Goal: Task Accomplishment & Management: Complete application form

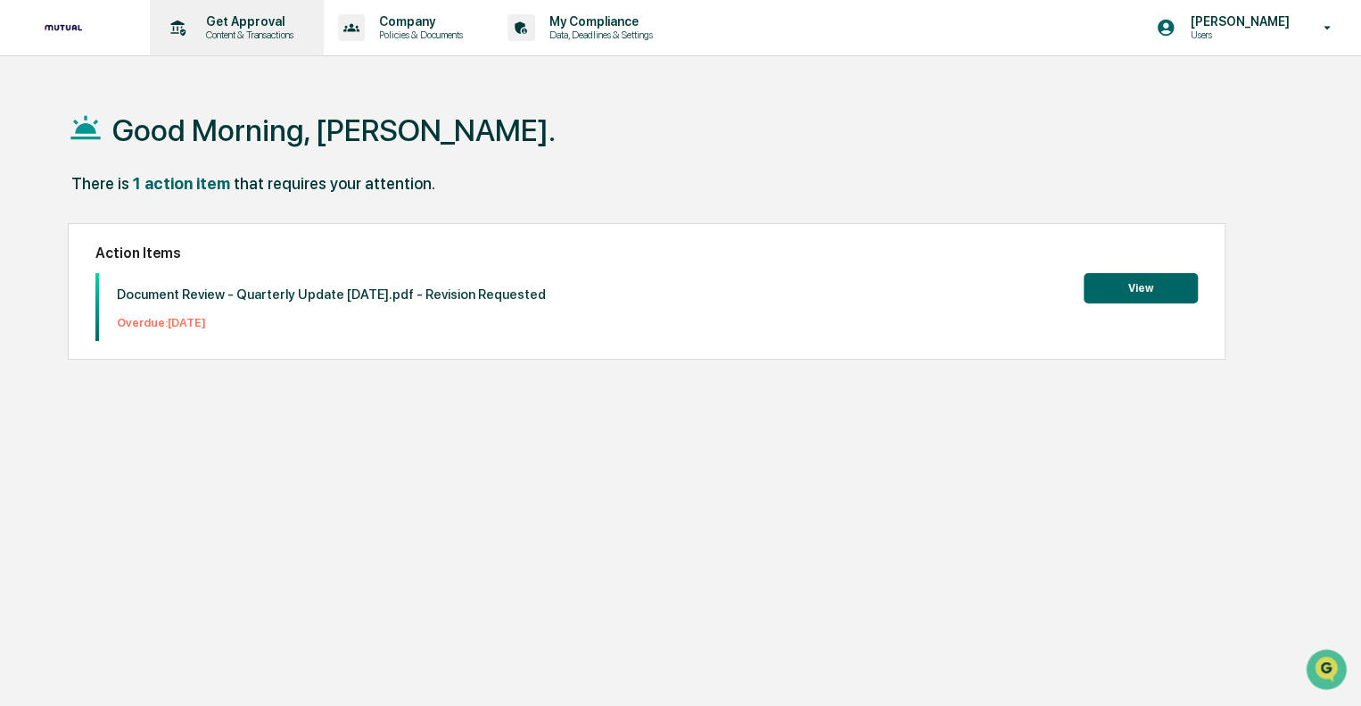
click at [235, 37] on p "Content & Transactions" at bounding box center [247, 35] width 111 height 12
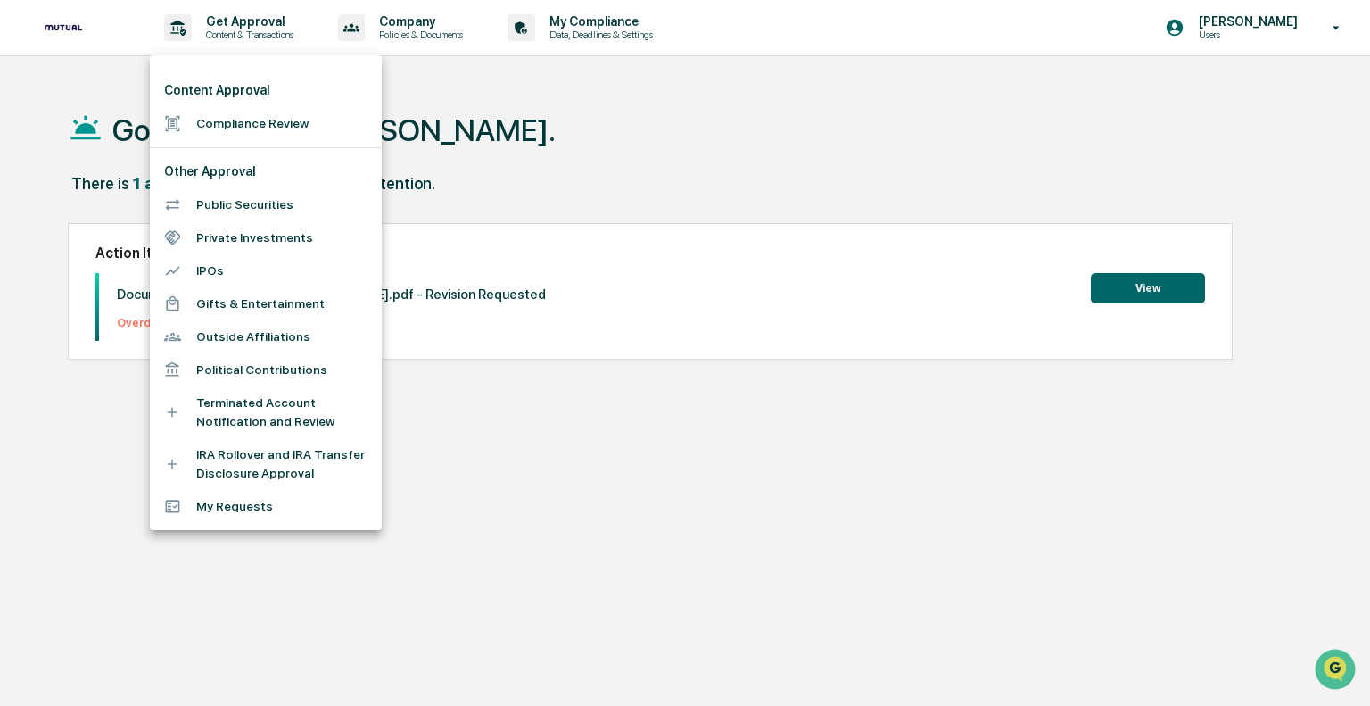
click at [248, 127] on li "Compliance Review" at bounding box center [266, 123] width 232 height 33
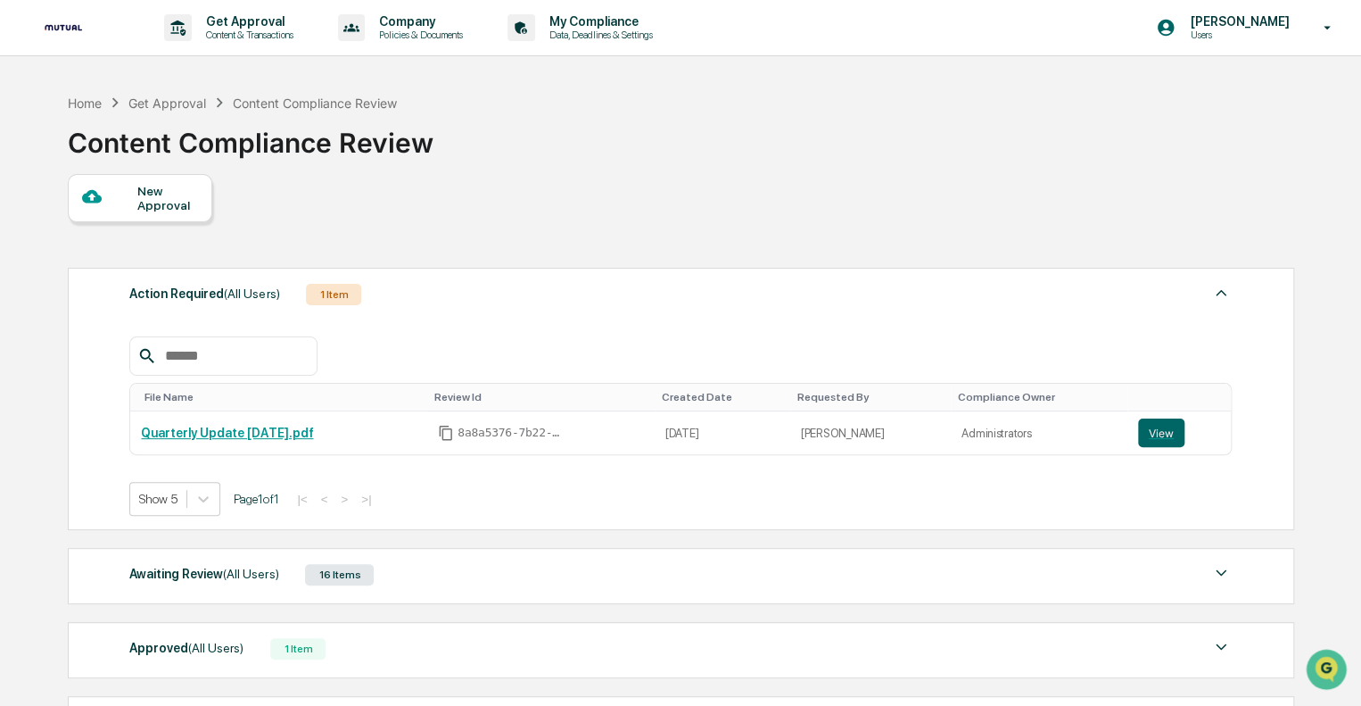
click at [176, 206] on div "New Approval" at bounding box center [167, 198] width 60 height 29
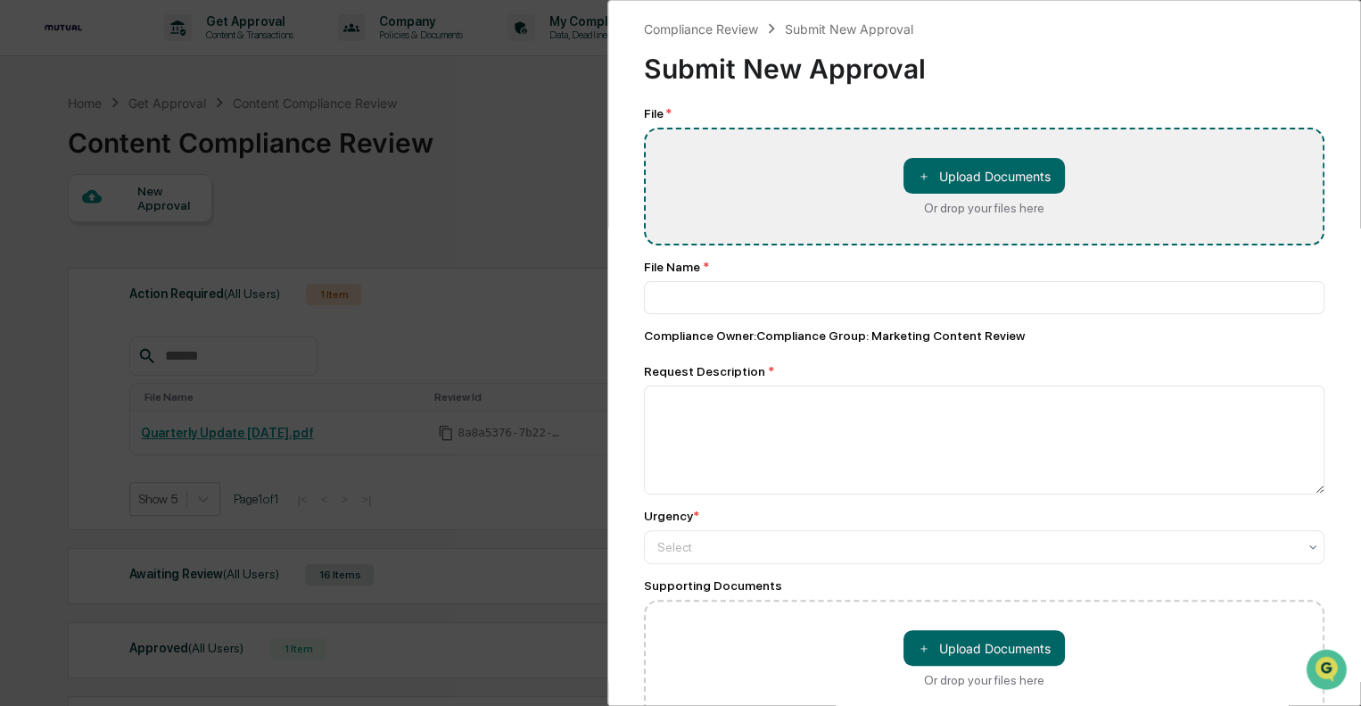
type input "**********"
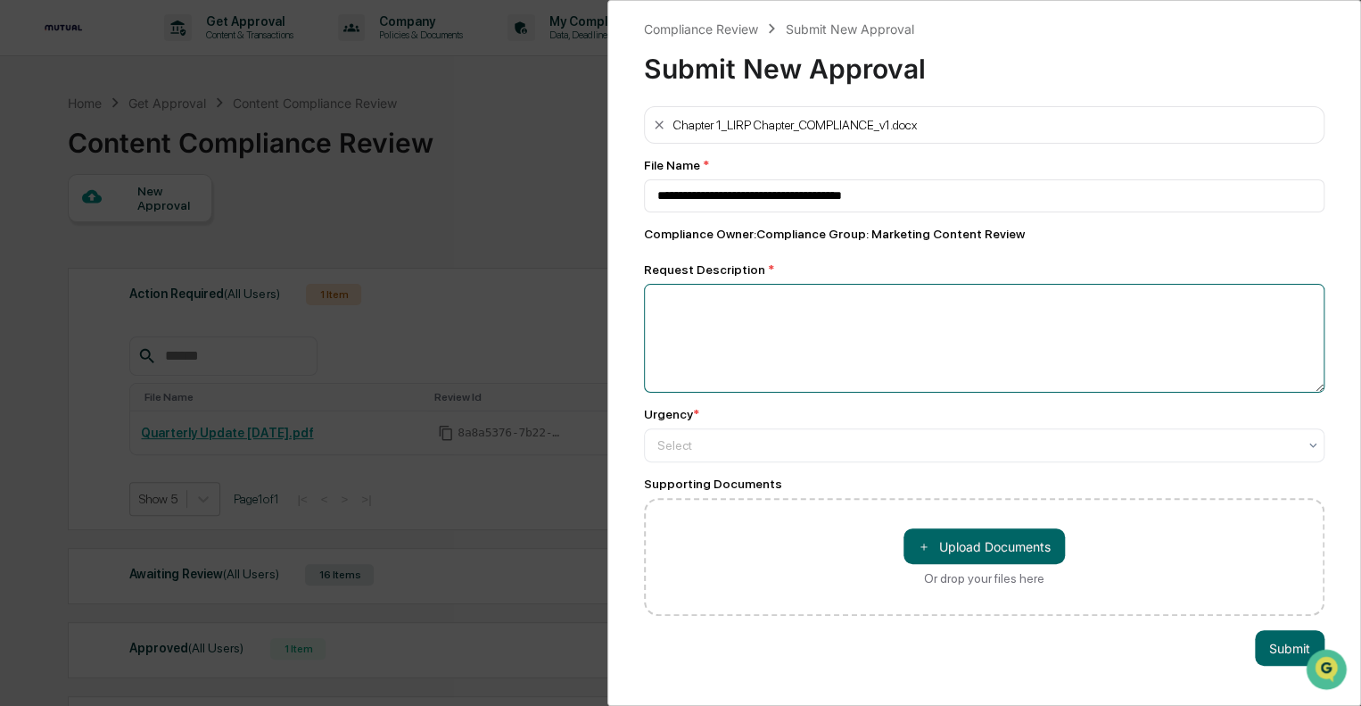
click at [737, 327] on textarea at bounding box center [984, 338] width 681 height 109
type textarea "*"
type textarea "**********"
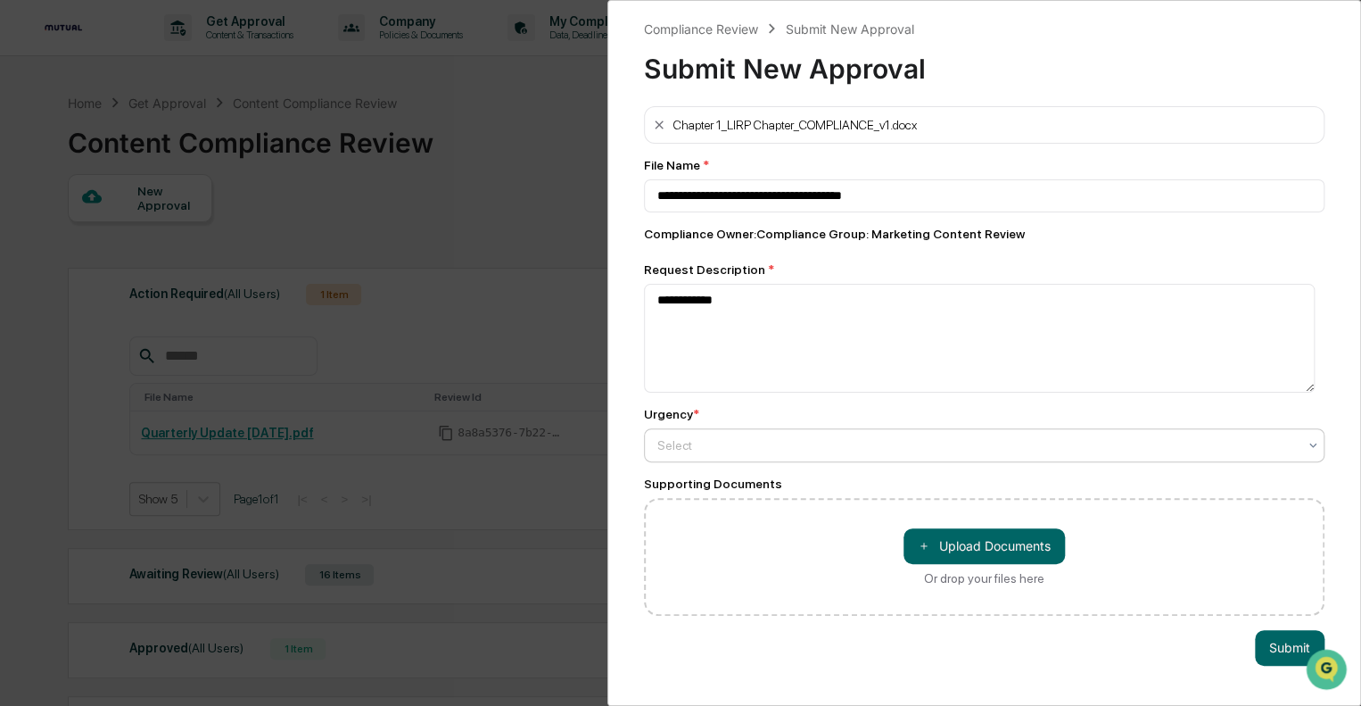
click at [750, 442] on div at bounding box center [977, 445] width 640 height 18
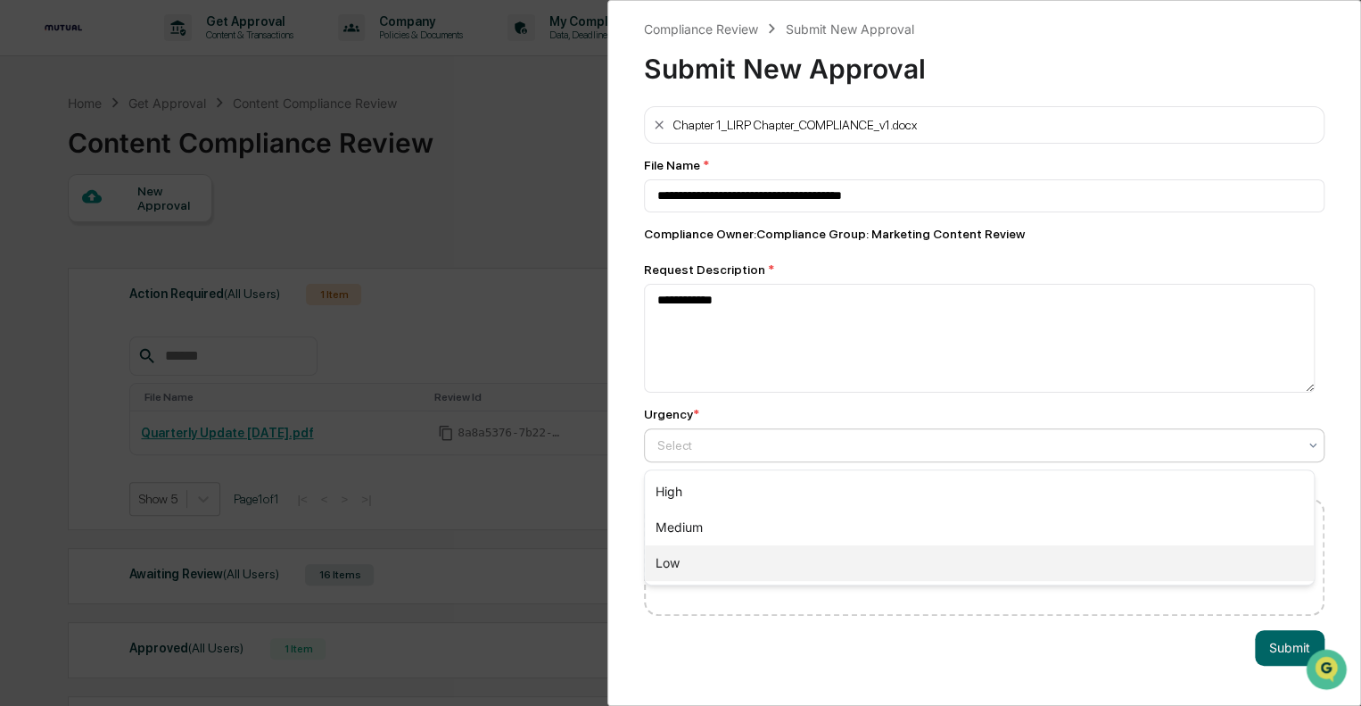
click at [696, 556] on div "Low" at bounding box center [979, 563] width 669 height 36
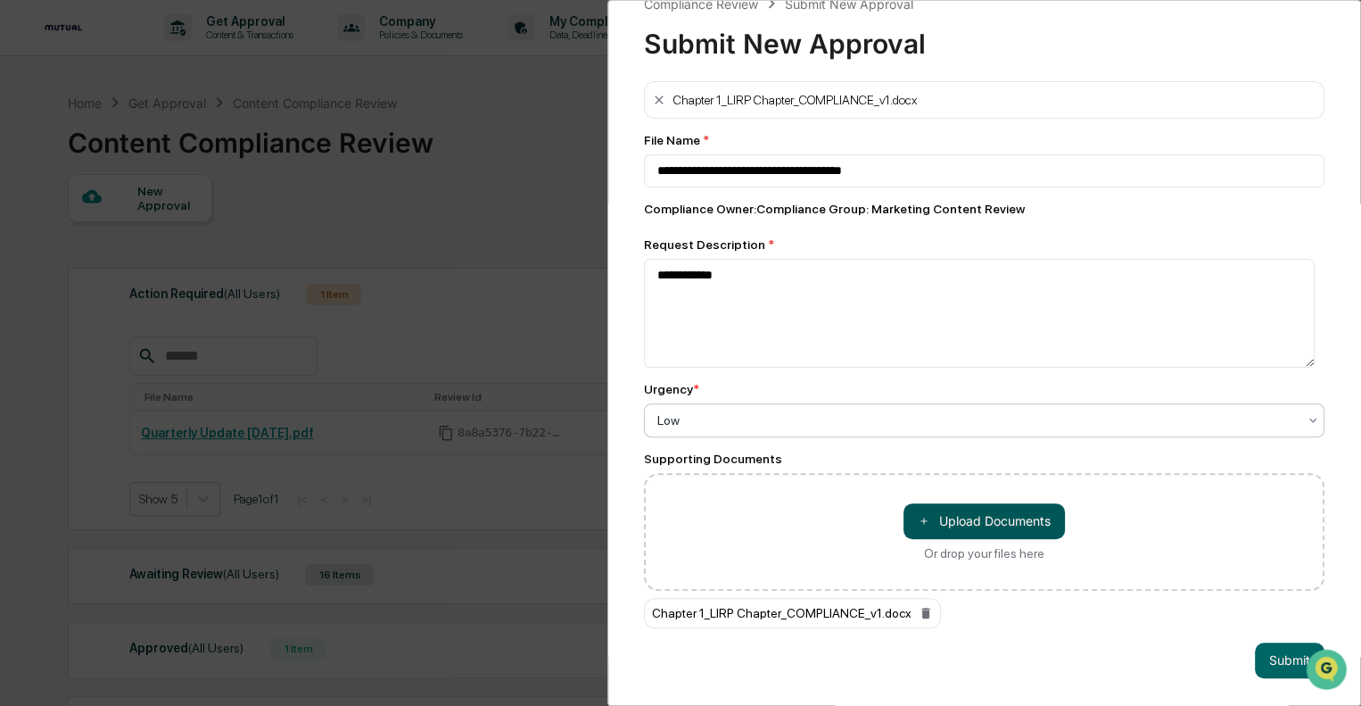
scroll to position [37, 0]
click at [1270, 645] on button "Submit" at bounding box center [1290, 660] width 70 height 36
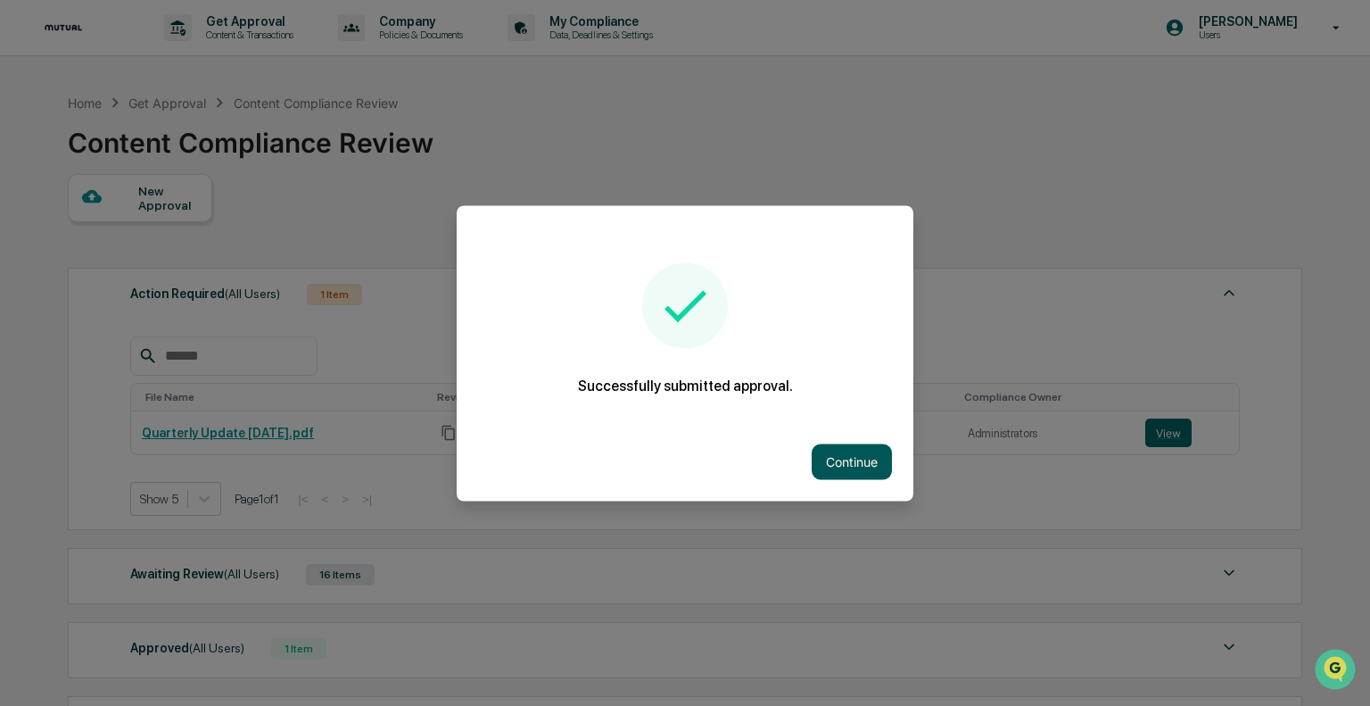
click at [871, 467] on button "Continue" at bounding box center [852, 461] width 80 height 36
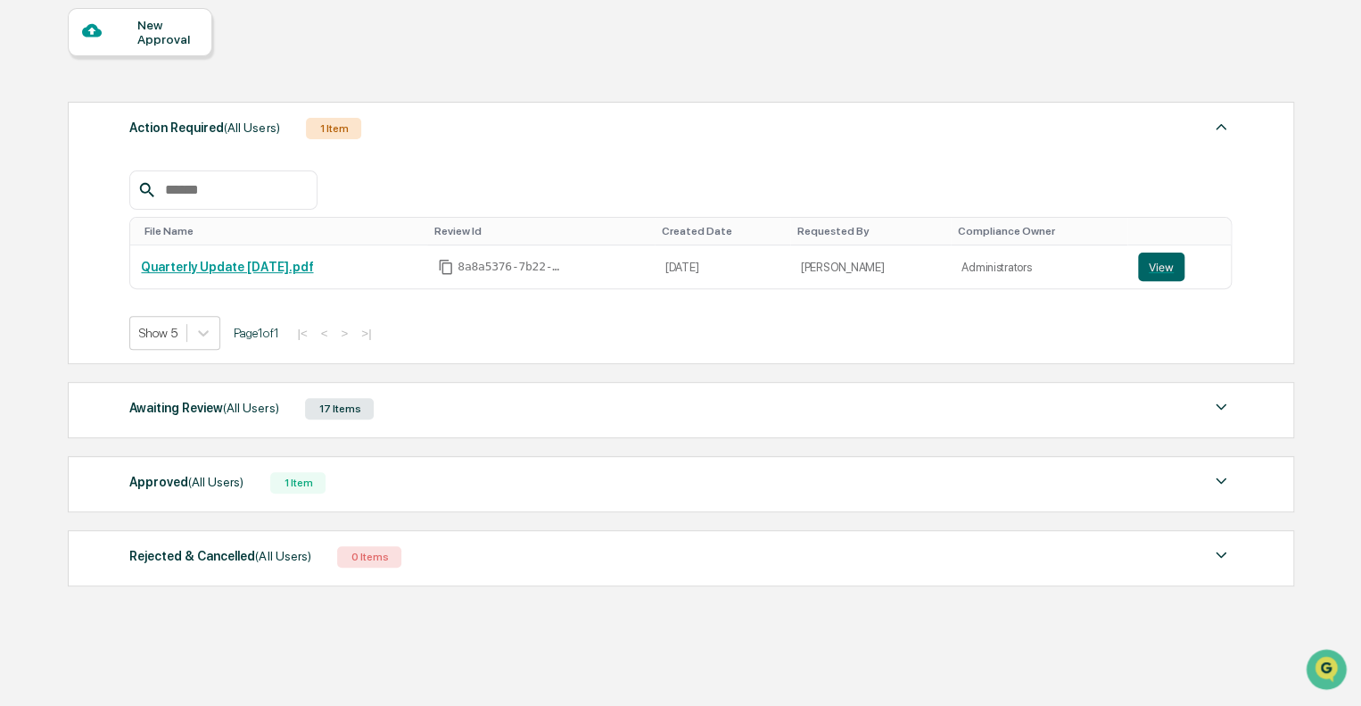
scroll to position [178, 0]
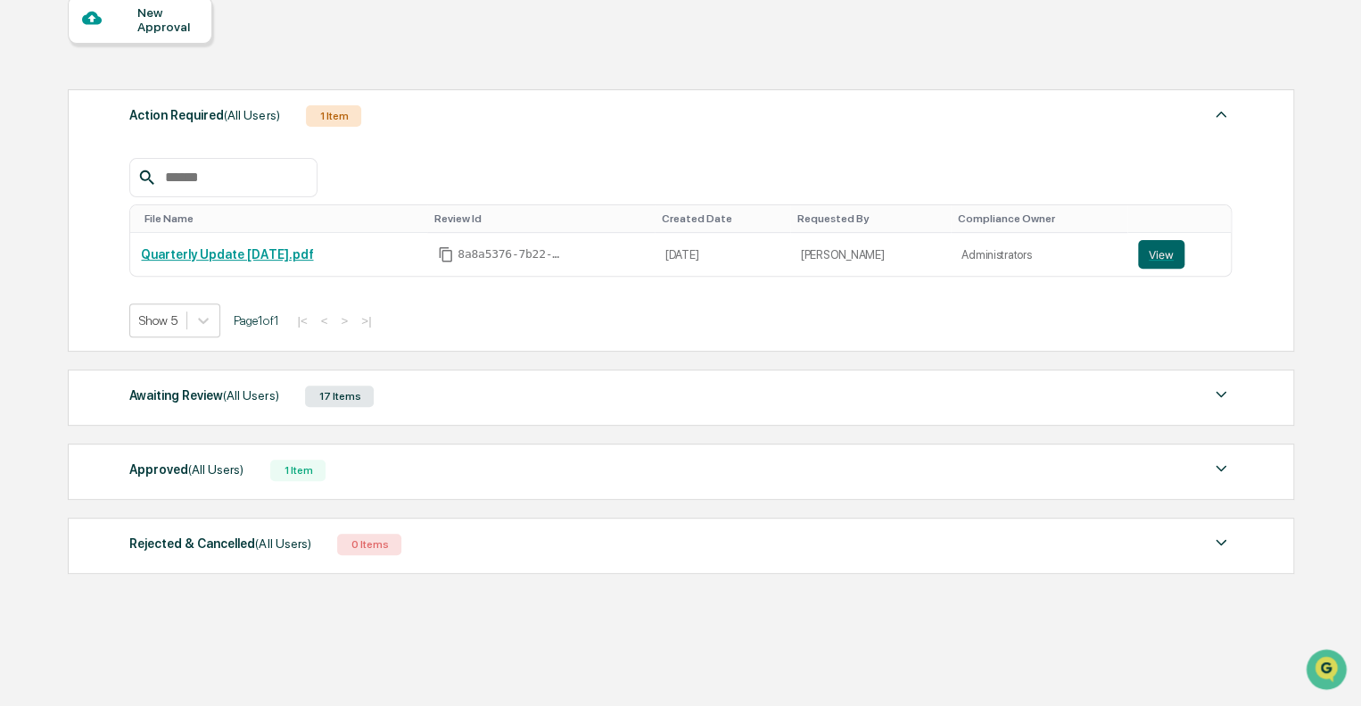
click at [334, 401] on div "17 Items" at bounding box center [339, 395] width 69 height 21
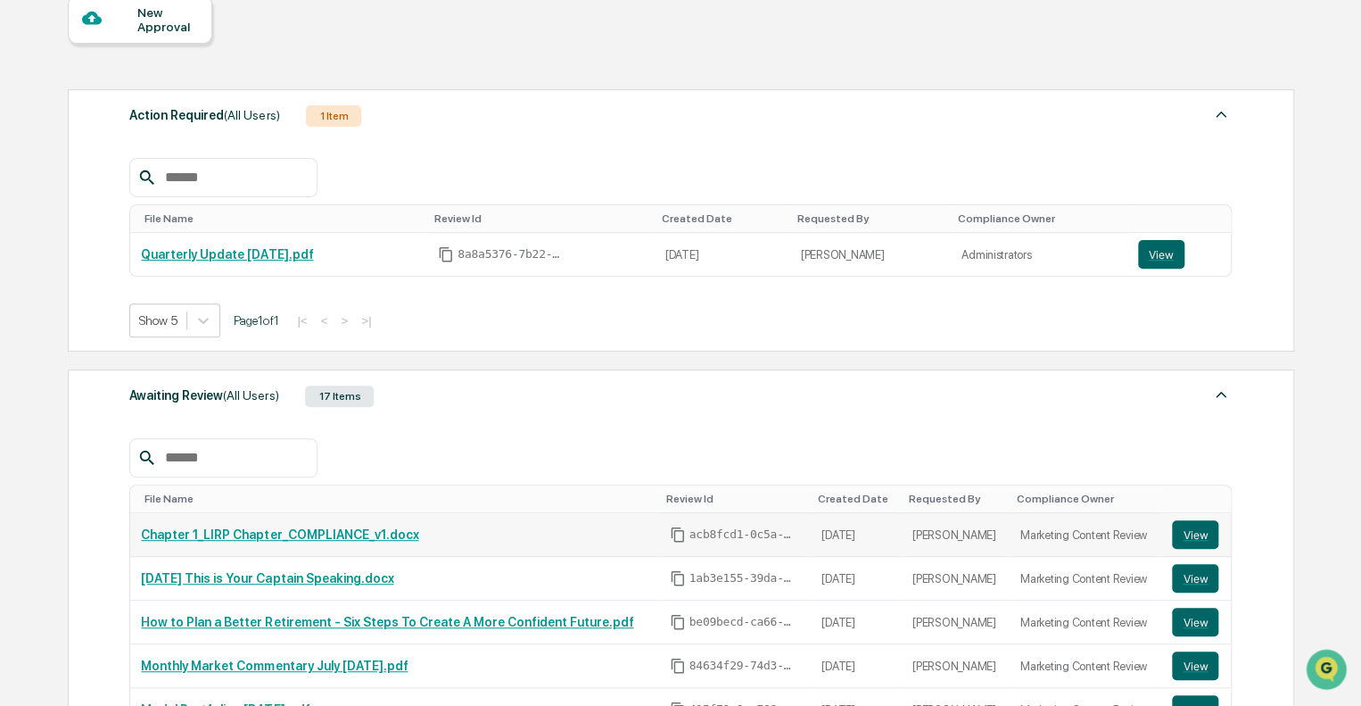
click at [344, 535] on link "Chapter 1_LIRP Chapter_COMPLIANCE_v1.docx" at bounding box center [279, 534] width 277 height 14
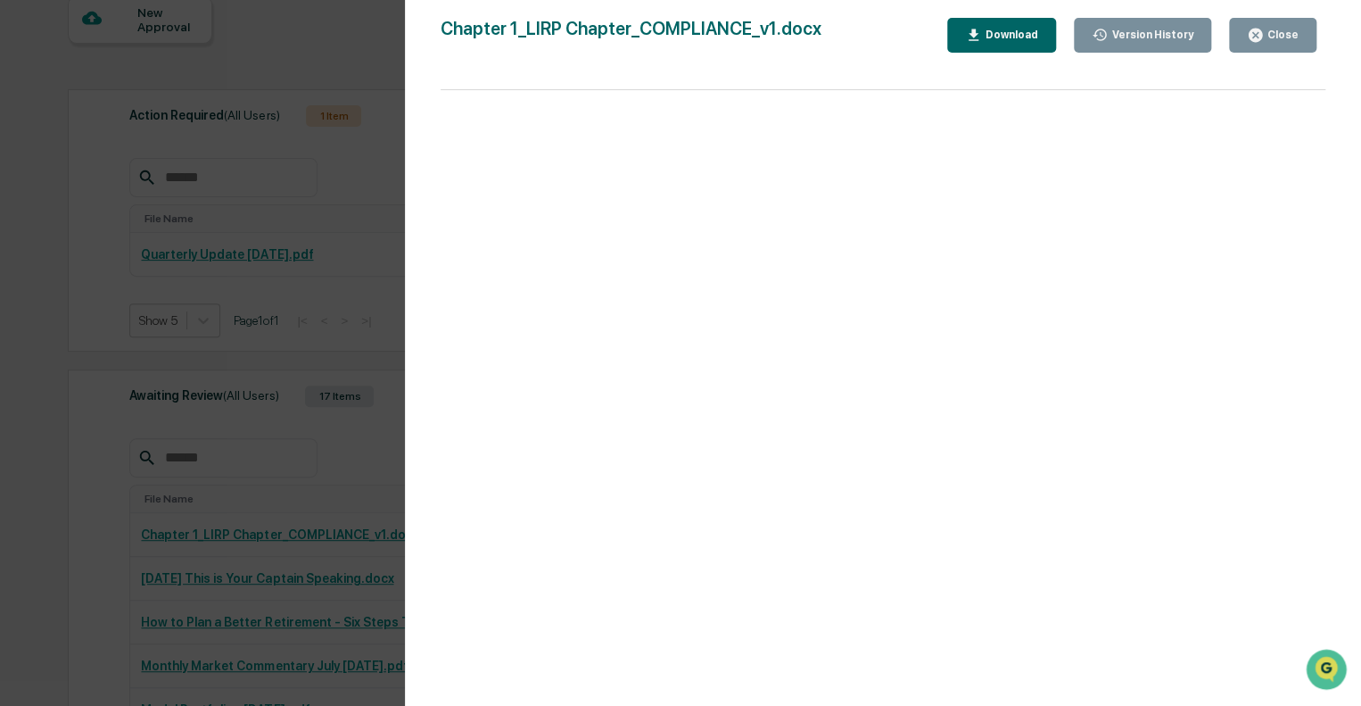
click at [1267, 33] on div "Close" at bounding box center [1281, 35] width 35 height 12
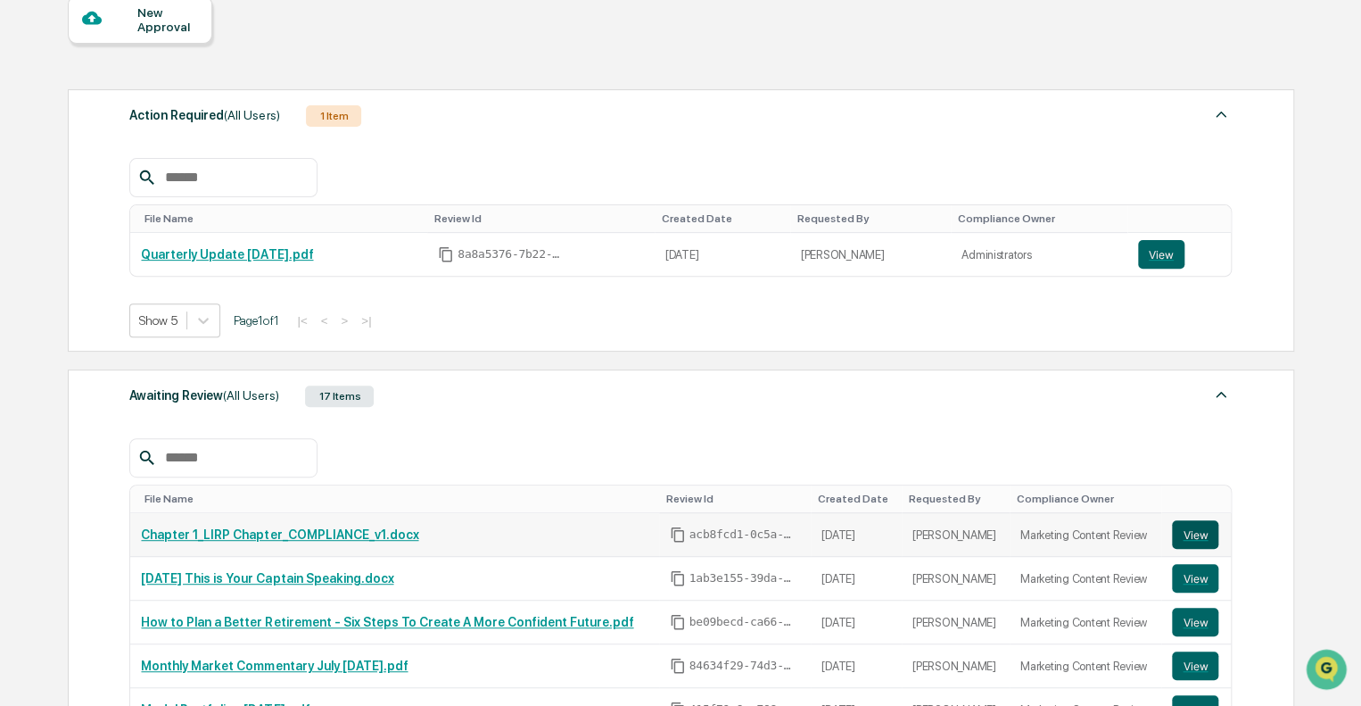
click at [1182, 531] on button "View" at bounding box center [1195, 534] width 46 height 29
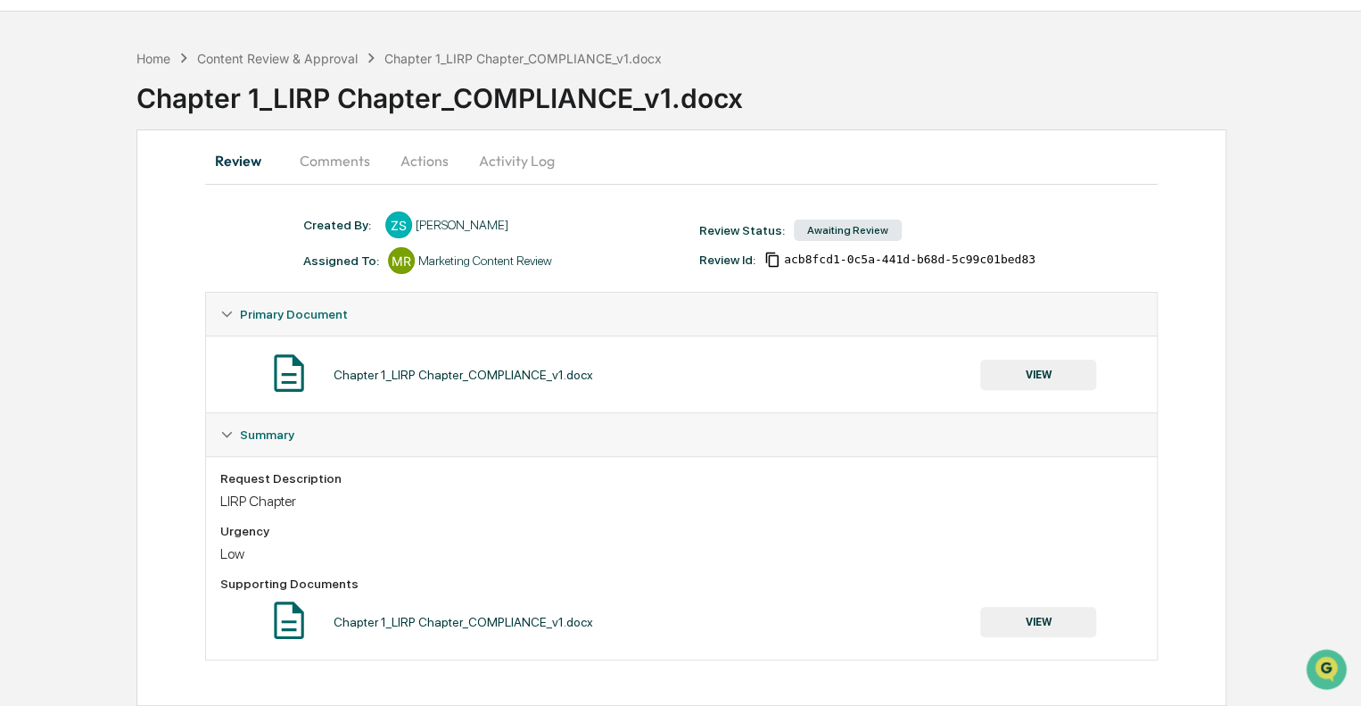
scroll to position [45, 0]
click at [1025, 624] on button "VIEW" at bounding box center [1038, 622] width 116 height 30
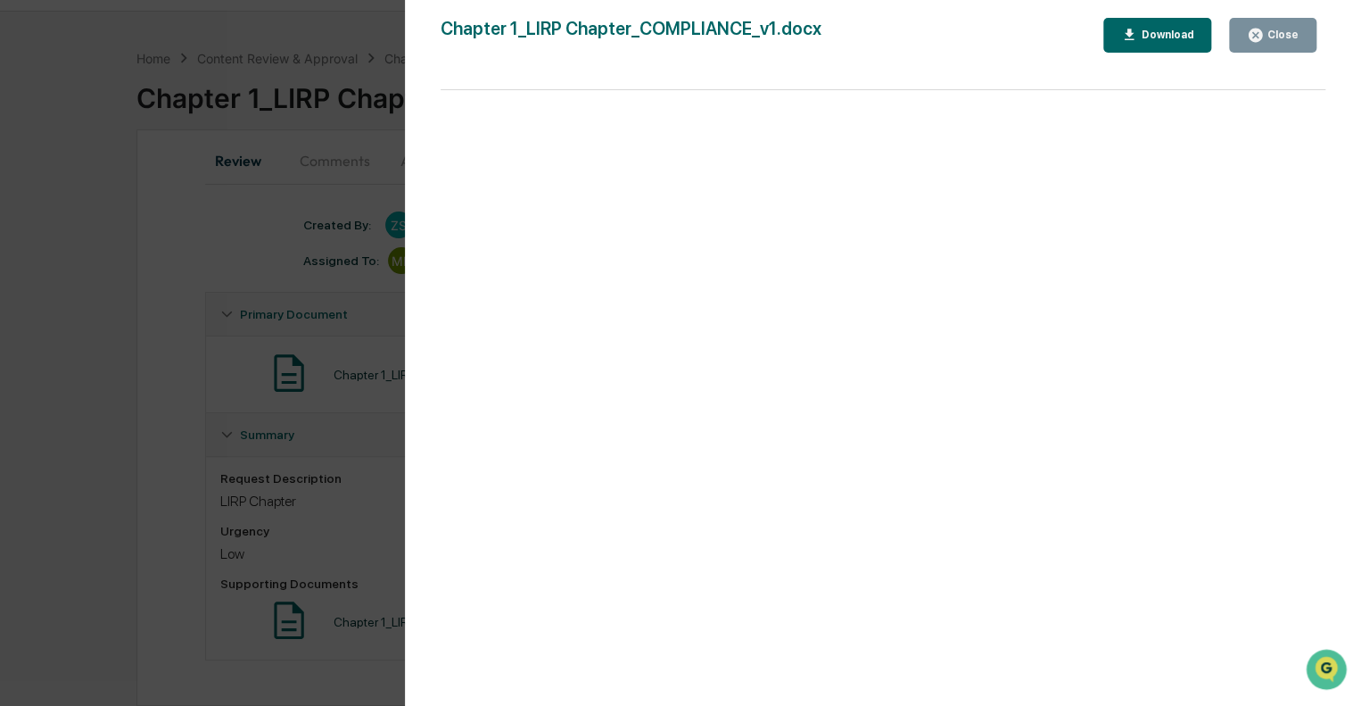
click at [1263, 29] on icon "button" at bounding box center [1255, 35] width 17 height 17
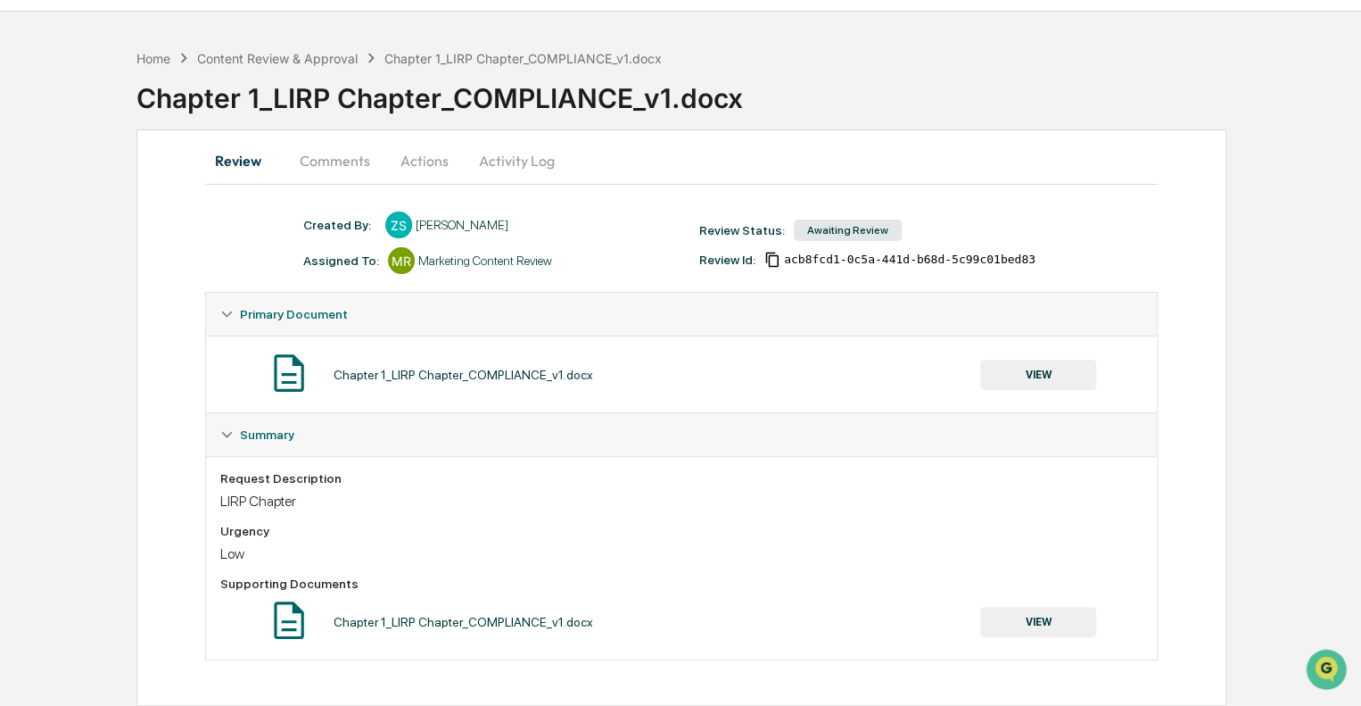
click at [1048, 369] on button "VIEW" at bounding box center [1038, 374] width 116 height 30
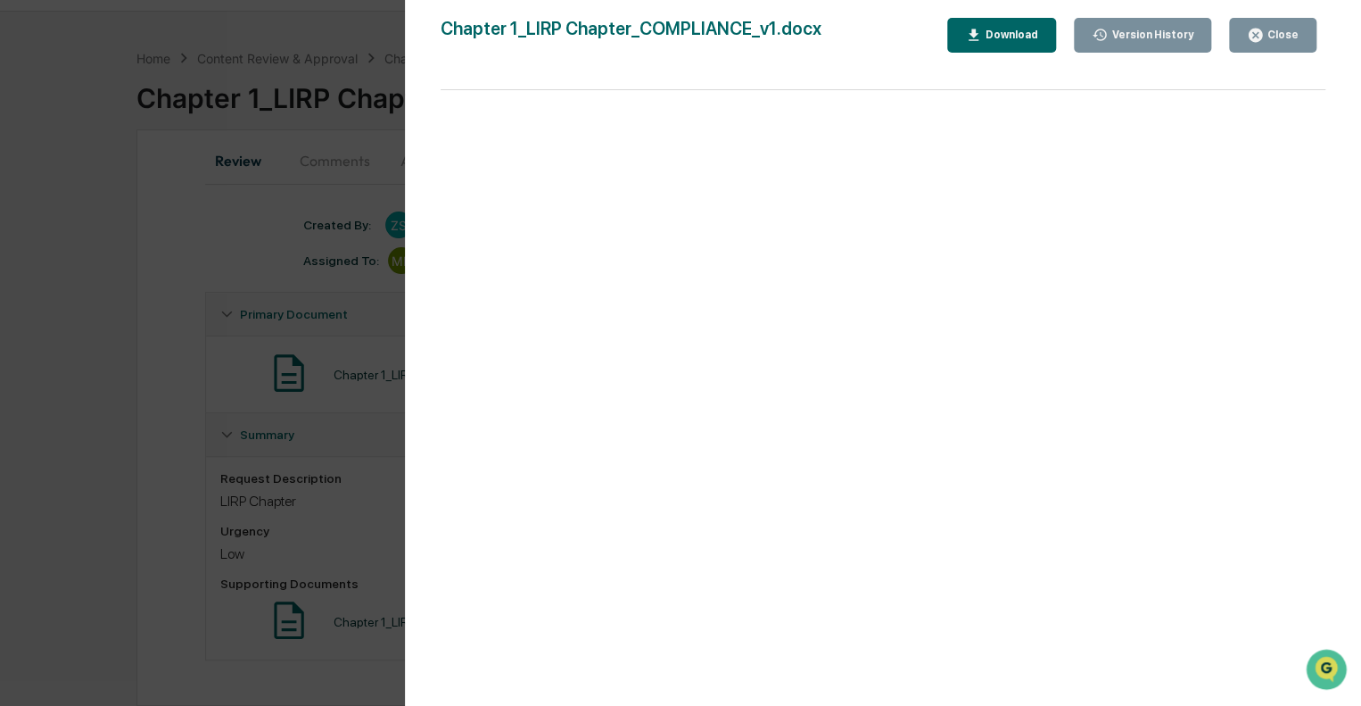
click at [1268, 35] on div "Close" at bounding box center [1281, 35] width 35 height 12
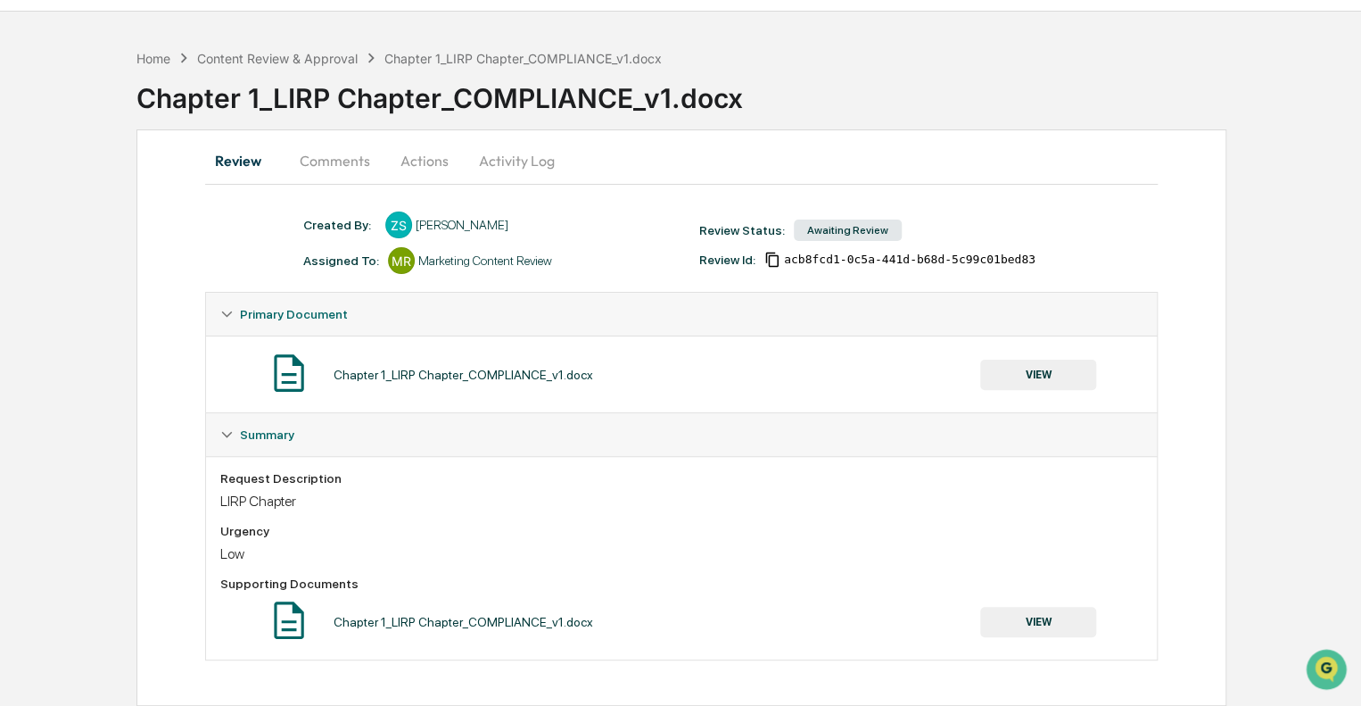
click at [331, 156] on button "Comments" at bounding box center [334, 160] width 99 height 43
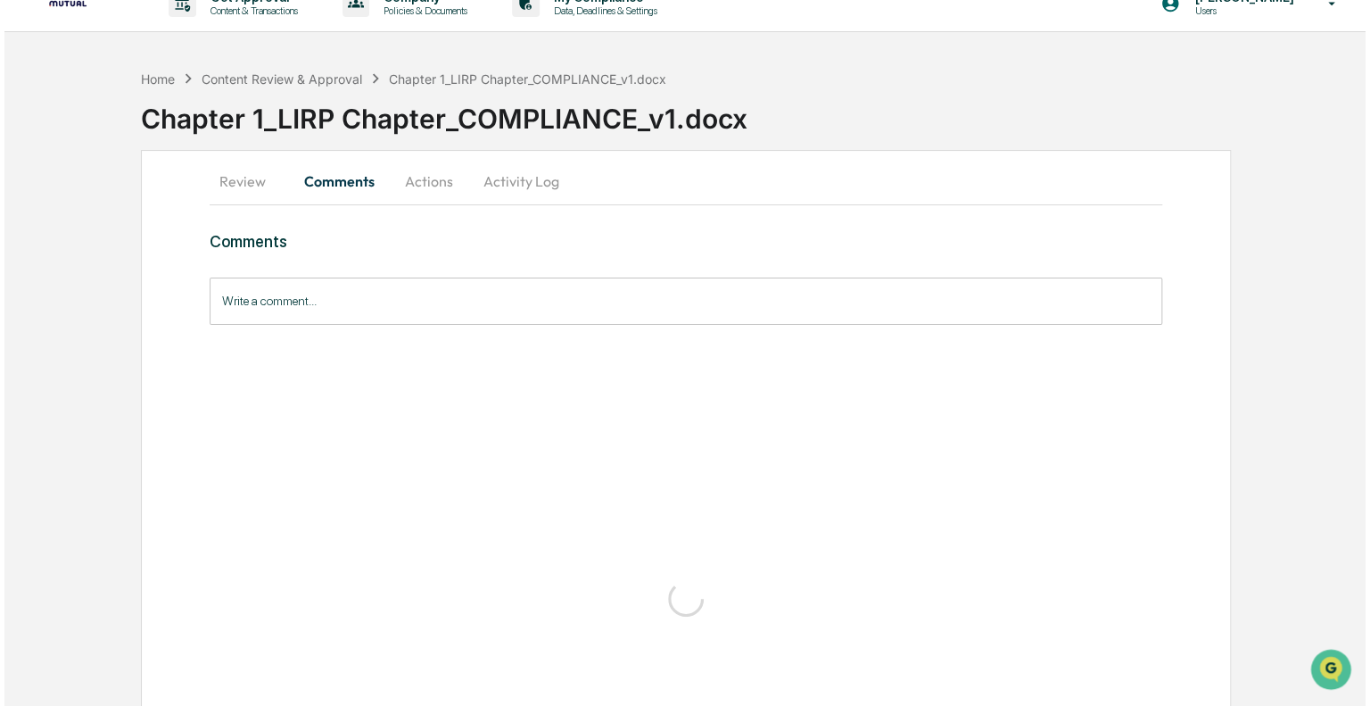
scroll to position [0, 0]
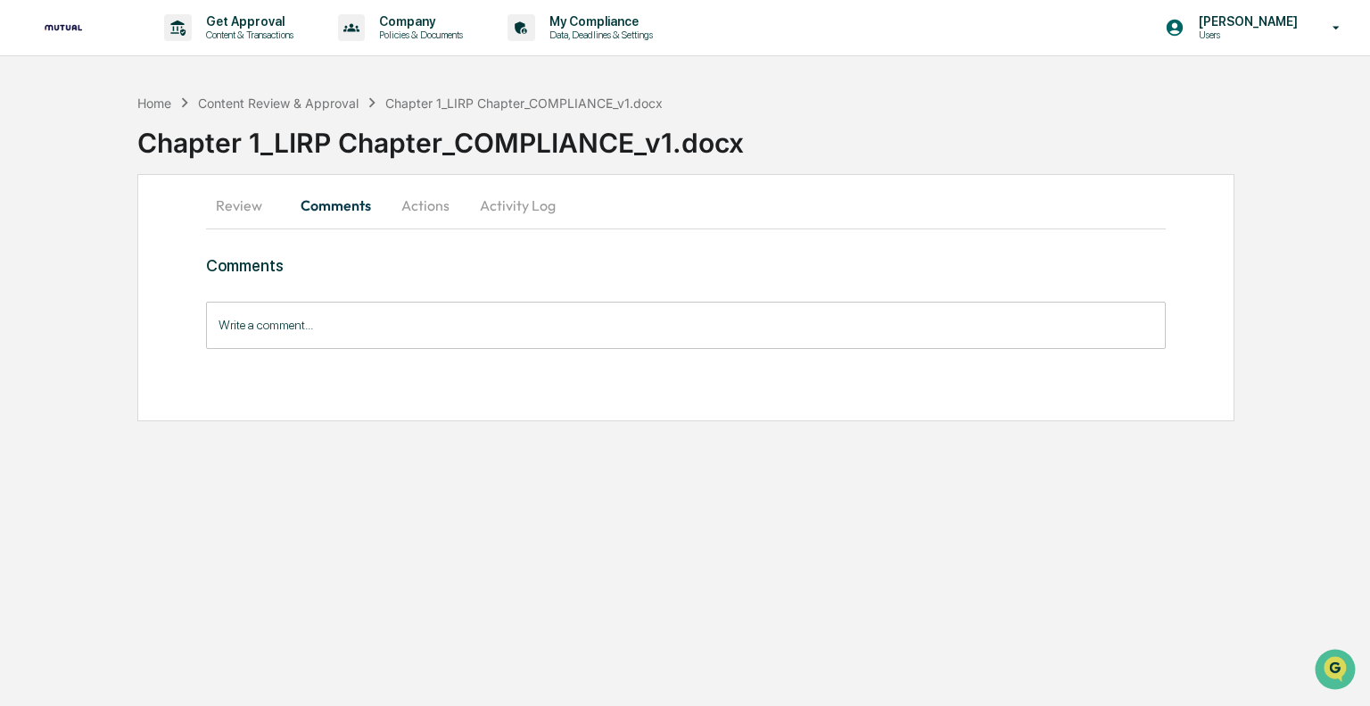
click at [421, 207] on button "Actions" at bounding box center [425, 205] width 80 height 43
